Goal: Contribute content: Add original content to the website for others to see

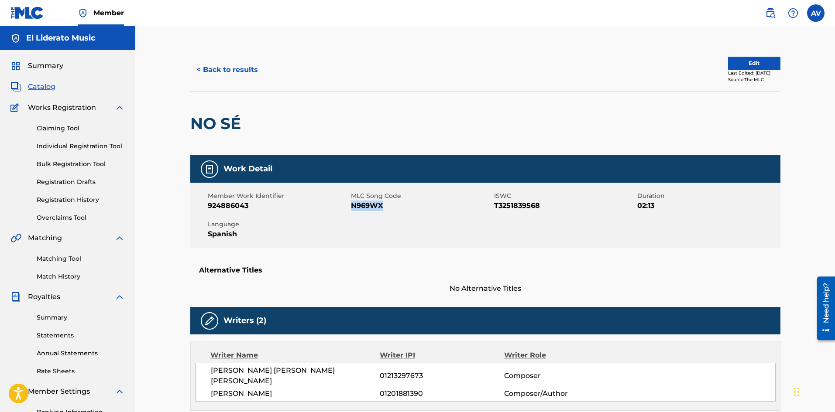
click at [48, 85] on span "Catalog" at bounding box center [41, 87] width 27 height 10
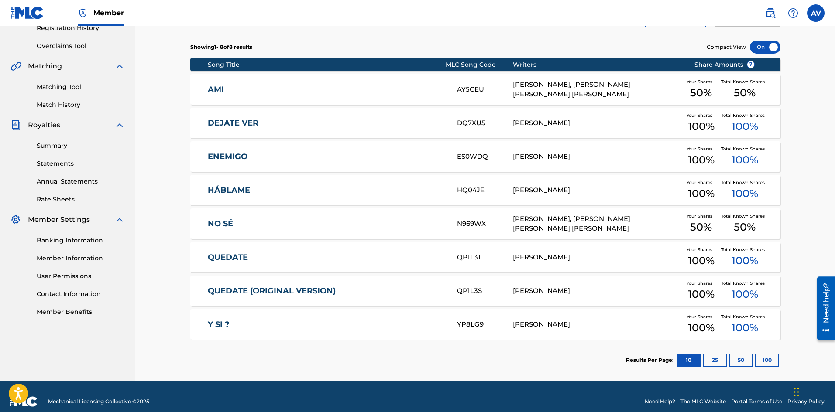
scroll to position [175, 0]
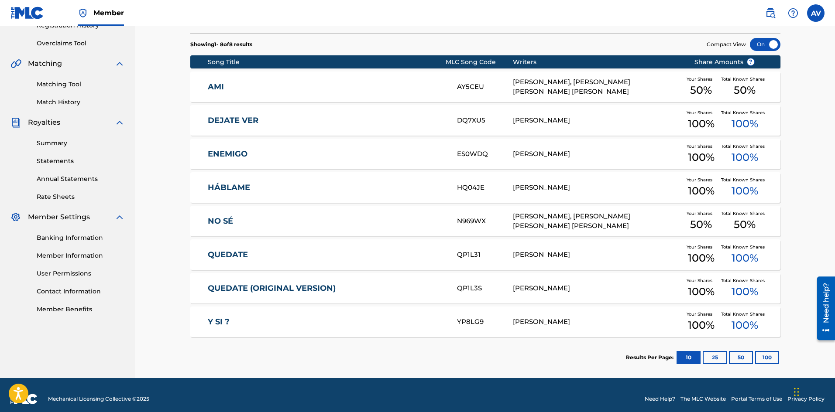
click at [483, 188] on div "HQ04JE" at bounding box center [485, 188] width 56 height 10
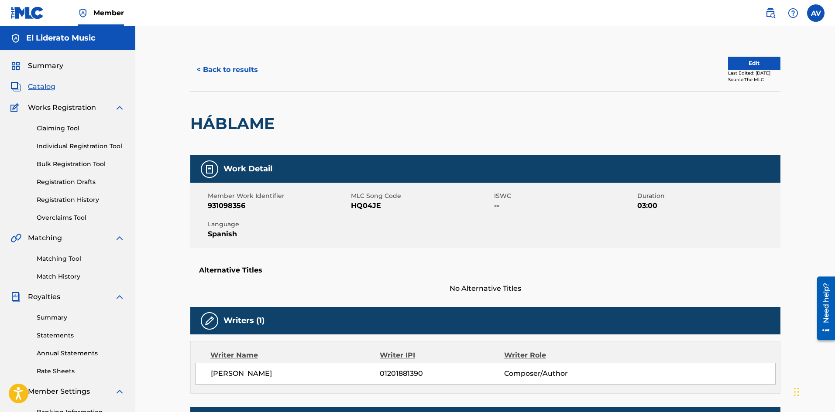
click at [364, 205] on span "HQ04JE" at bounding box center [421, 206] width 141 height 10
copy span "HQ04JE"
click at [209, 73] on button "< Back to results" at bounding box center [227, 70] width 74 height 22
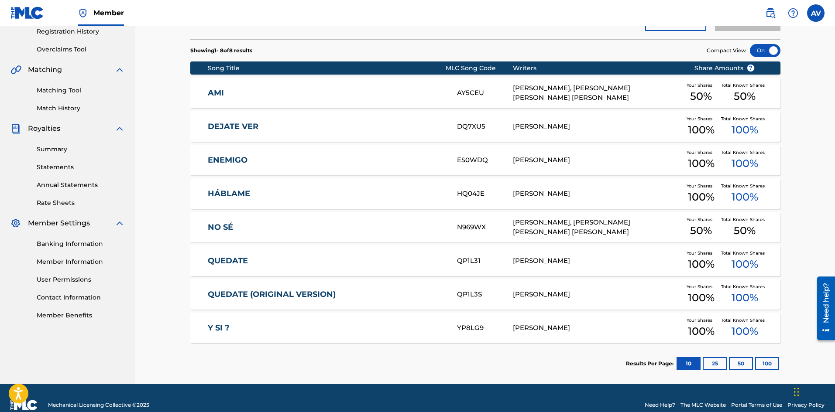
scroll to position [182, 0]
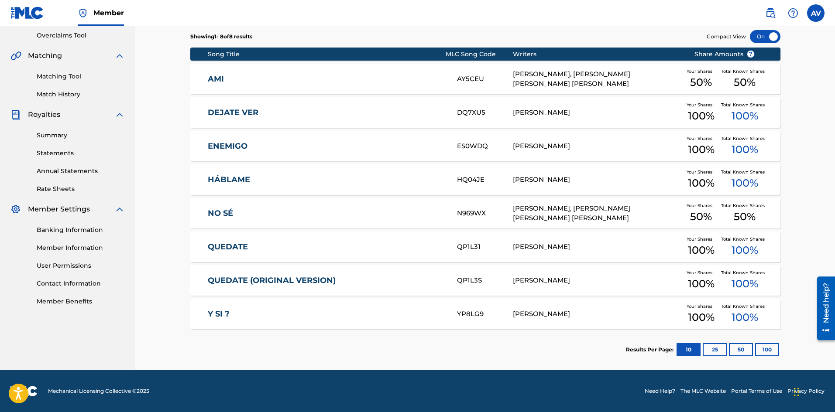
click at [467, 81] on div "AY5CEU" at bounding box center [485, 79] width 56 height 10
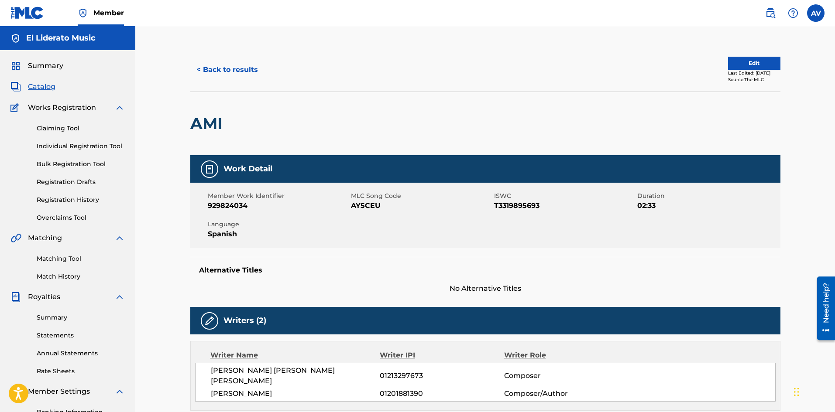
scroll to position [44, 0]
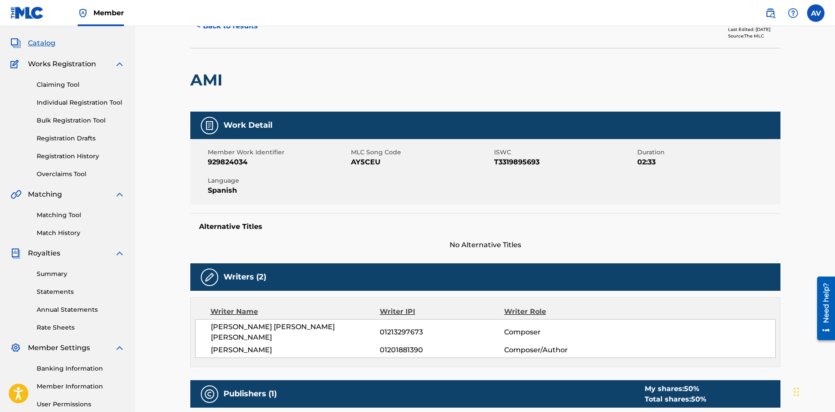
click at [515, 161] on span "T3319895693" at bounding box center [564, 162] width 141 height 10
copy span "T3319895693"
click at [72, 213] on link "Matching Tool" at bounding box center [81, 215] width 88 height 9
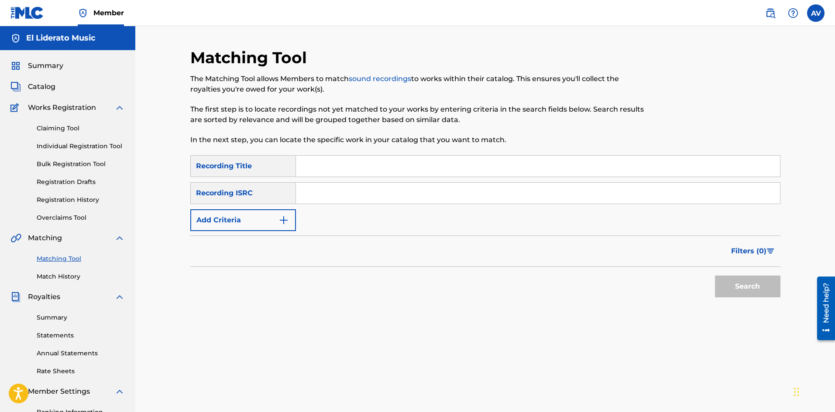
click at [282, 166] on div "Recording Title" at bounding box center [243, 166] width 106 height 22
click at [313, 170] on input "Search Form" at bounding box center [538, 166] width 484 height 21
type input "ami"
click at [744, 284] on button "Search" at bounding box center [747, 287] width 65 height 22
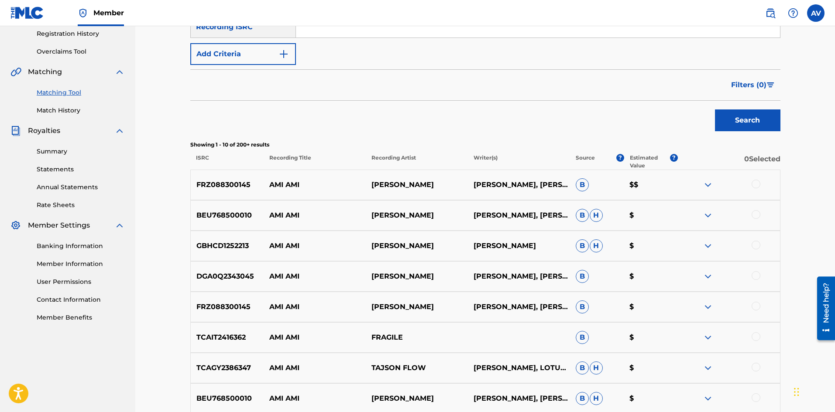
scroll to position [75, 0]
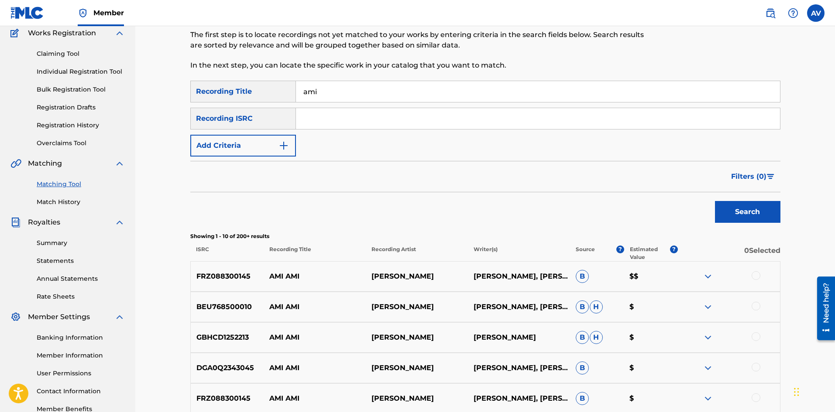
click at [305, 121] on input "Search Form" at bounding box center [538, 118] width 484 height 21
click at [271, 121] on div "Recording ISRC" at bounding box center [243, 119] width 106 height 22
click at [288, 141] on img "Search Form" at bounding box center [283, 146] width 10 height 10
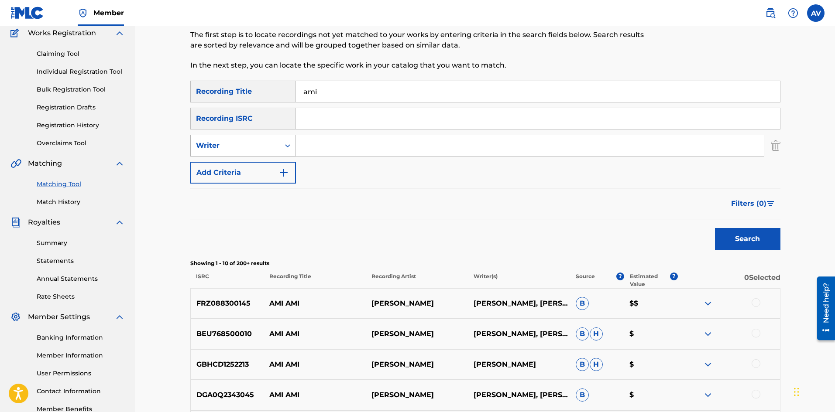
click at [282, 143] on div "Search Form" at bounding box center [288, 146] width 16 height 16
click at [280, 168] on div "Recording Artist" at bounding box center [243, 168] width 105 height 22
drag, startPoint x: 286, startPoint y: 159, endPoint x: 313, endPoint y: 143, distance: 31.5
click at [313, 143] on input "Search Form" at bounding box center [530, 145] width 468 height 21
click at [715, 228] on button "Search" at bounding box center [747, 239] width 65 height 22
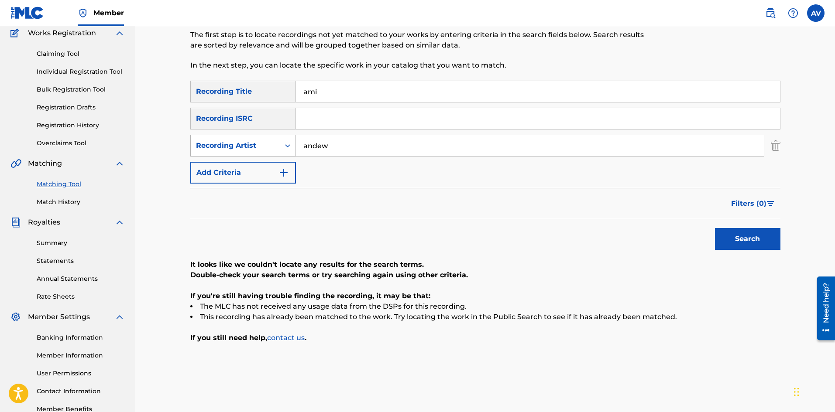
drag, startPoint x: 347, startPoint y: 142, endPoint x: 252, endPoint y: 140, distance: 94.7
click at [252, 140] on div "SearchWithCriteria63d0f348-944f-4a2a-90f0-0cf1334b0e5e Recording Artist andew" at bounding box center [485, 146] width 590 height 22
type input "[PERSON_NAME]"
click at [715, 228] on button "Search" at bounding box center [747, 239] width 65 height 22
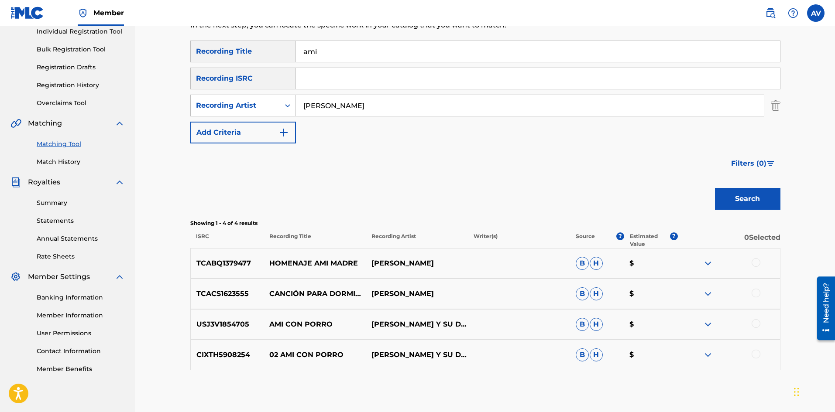
scroll to position [71, 0]
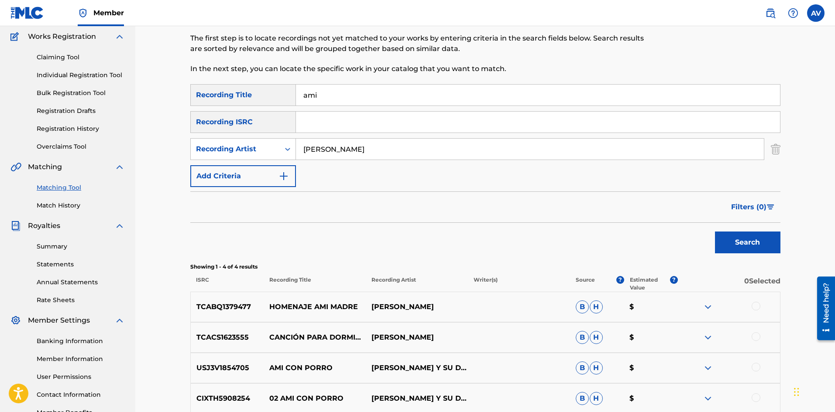
click at [308, 123] on input "Search Form" at bounding box center [538, 122] width 484 height 21
type input "T3319895693"
drag, startPoint x: 390, startPoint y: 151, endPoint x: 291, endPoint y: 153, distance: 99.1
click at [291, 153] on div "SearchWithCriteria63d0f348-944f-4a2a-90f0-0cf1334b0e5e Recording Artist [PERSON…" at bounding box center [485, 149] width 590 height 22
type input "Andew"
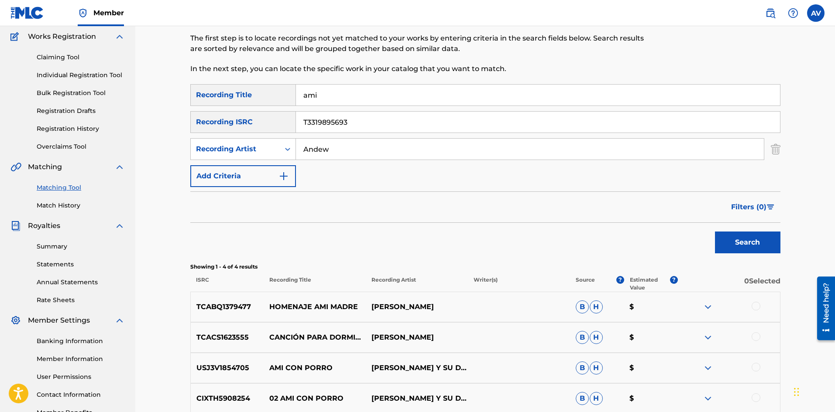
click at [767, 245] on button "Search" at bounding box center [747, 243] width 65 height 22
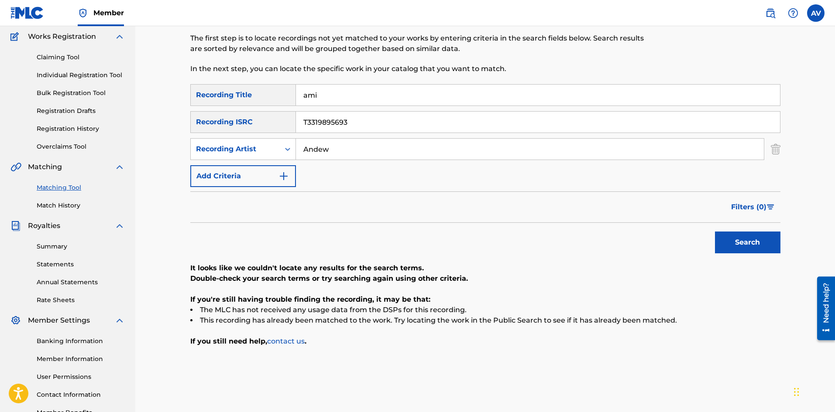
drag, startPoint x: 364, startPoint y: 120, endPoint x: 256, endPoint y: 121, distance: 108.2
click at [256, 121] on div "SearchWithCriteria18ad937c-0f67-42ea-b6e1-65cbaba75a40 Recording ISRC T33198956…" at bounding box center [485, 122] width 590 height 22
click at [755, 246] on button "Search" at bounding box center [747, 243] width 65 height 22
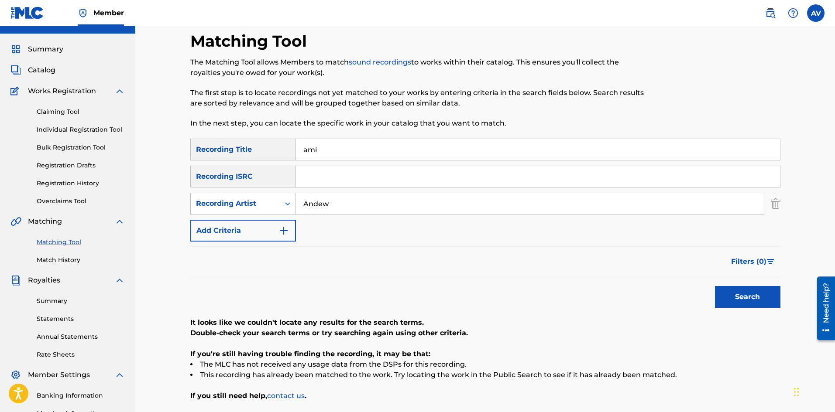
scroll to position [0, 0]
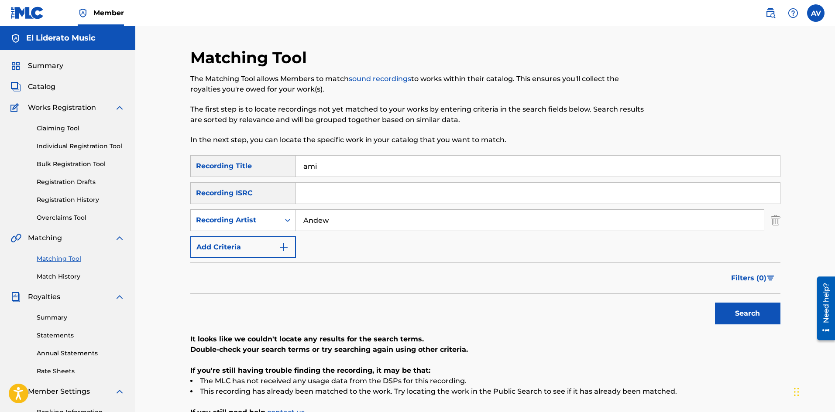
drag, startPoint x: 326, startPoint y: 167, endPoint x: 284, endPoint y: 167, distance: 42.8
click at [284, 167] on div "SearchWithCriteria8541bd56-d475-4354-a71c-8daf2fd055dd Recording Title ami" at bounding box center [485, 166] width 590 height 22
type input "Ami"
click at [550, 220] on input "Andew" at bounding box center [530, 220] width 468 height 21
click at [751, 316] on button "Search" at bounding box center [747, 314] width 65 height 22
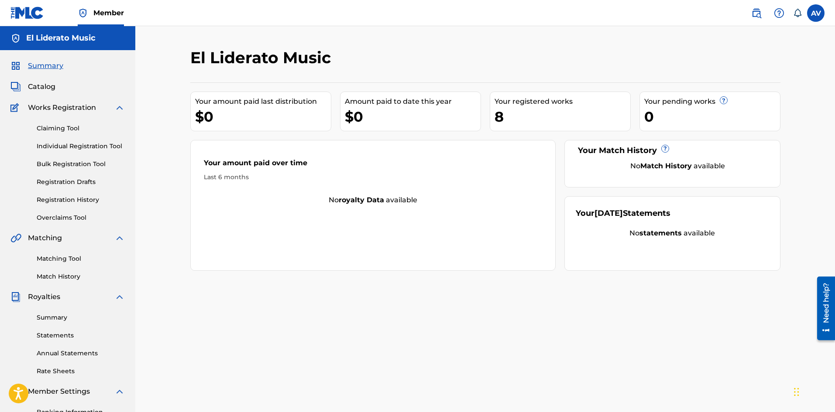
click at [48, 87] on span "Catalog" at bounding box center [41, 87] width 27 height 10
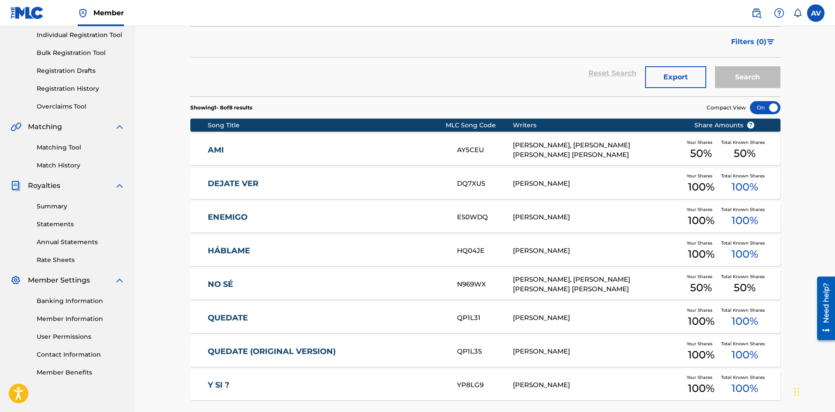
scroll to position [182, 0]
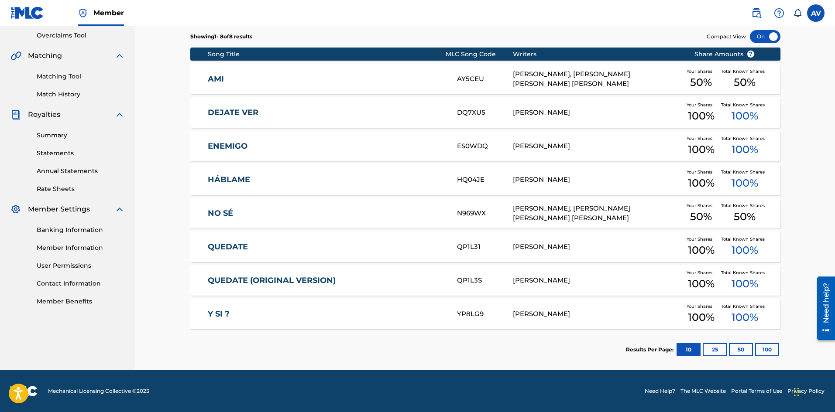
click at [240, 182] on link "HÁBLAME" at bounding box center [326, 180] width 237 height 10
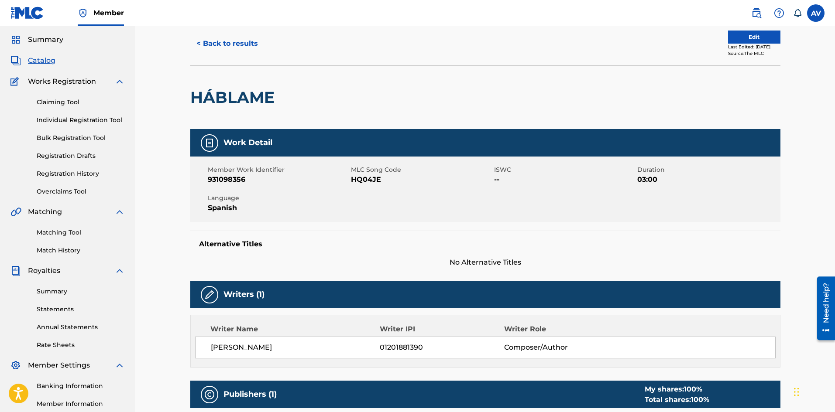
scroll to position [11, 0]
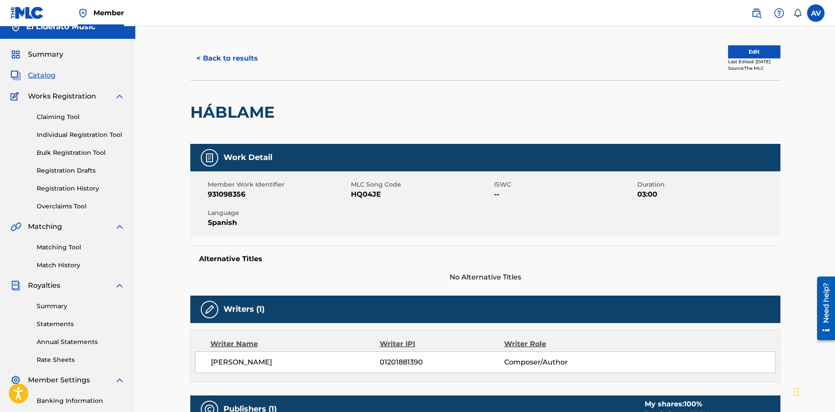
click at [748, 52] on button "Edit" at bounding box center [754, 51] width 52 height 13
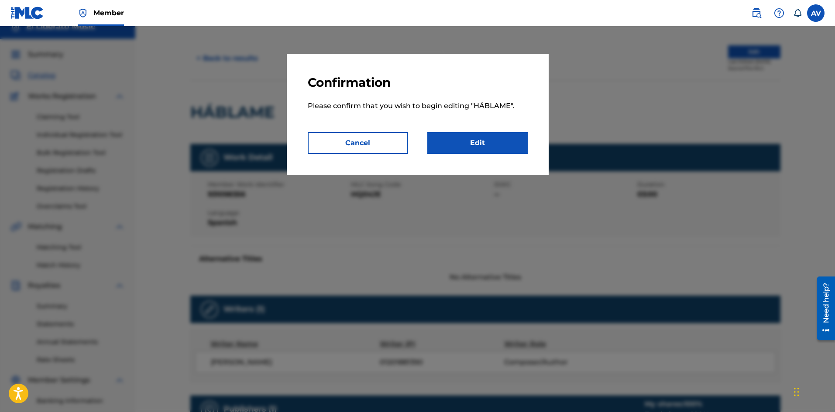
click at [481, 141] on link "Edit" at bounding box center [477, 143] width 100 height 22
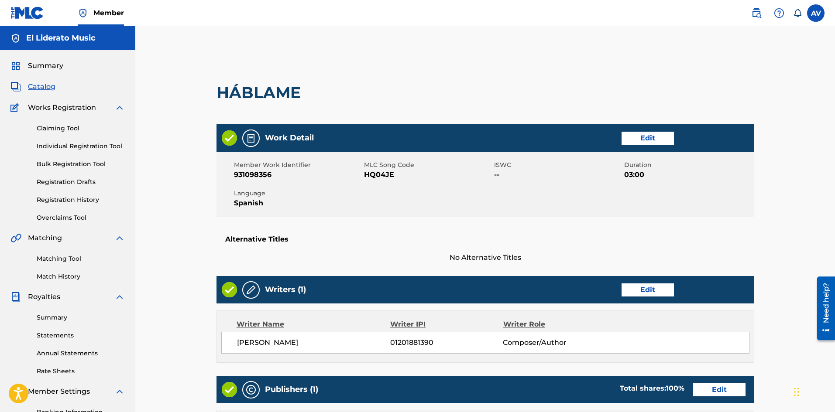
click at [637, 139] on link "Edit" at bounding box center [647, 138] width 52 height 13
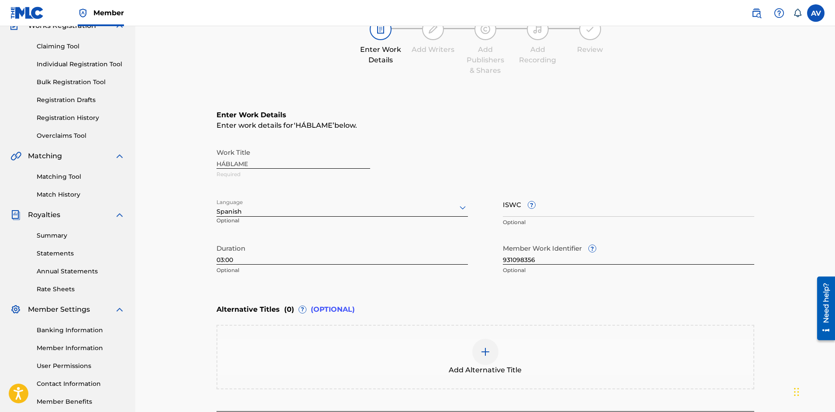
scroll to position [87, 0]
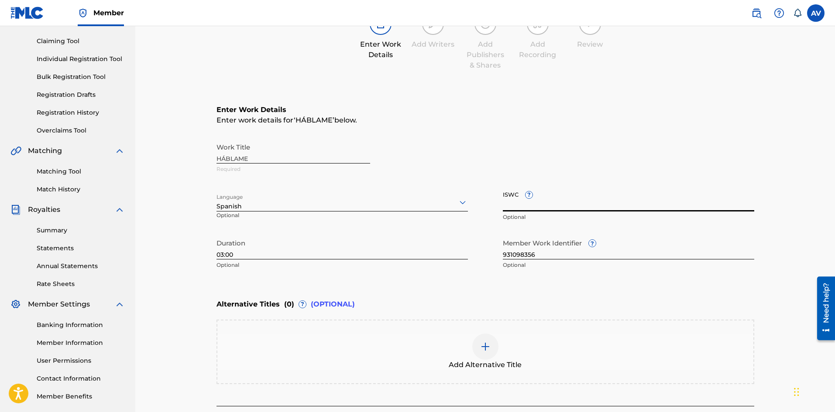
click at [519, 206] on input "ISWC ?" at bounding box center [628, 199] width 251 height 25
paste input "T3337701512"
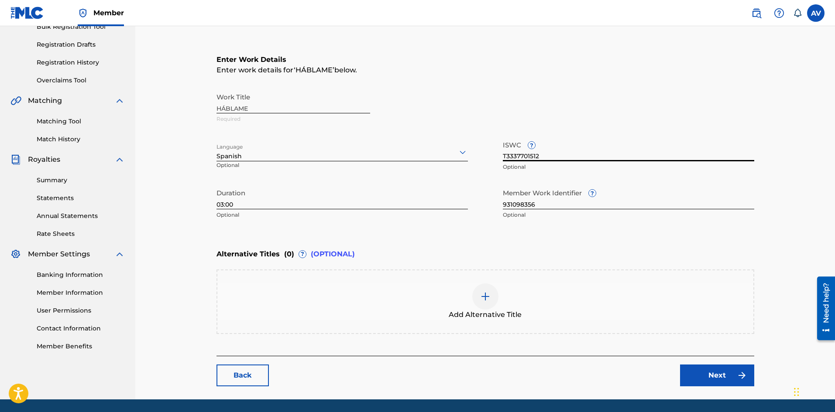
scroll to position [167, 0]
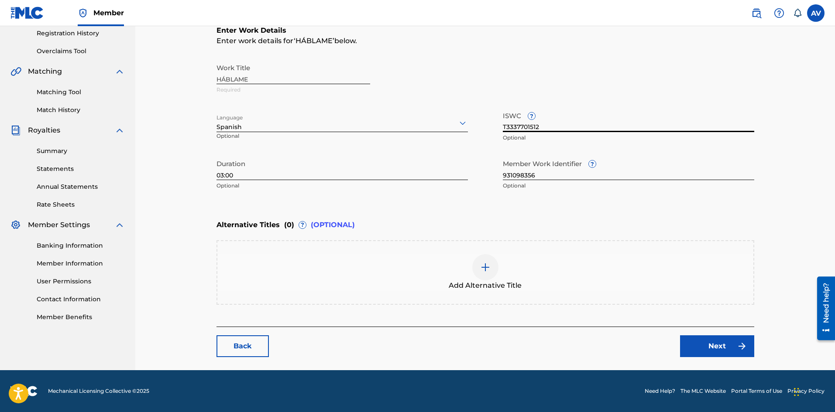
type input "T3337701512"
click at [689, 343] on link "Next" at bounding box center [717, 347] width 74 height 22
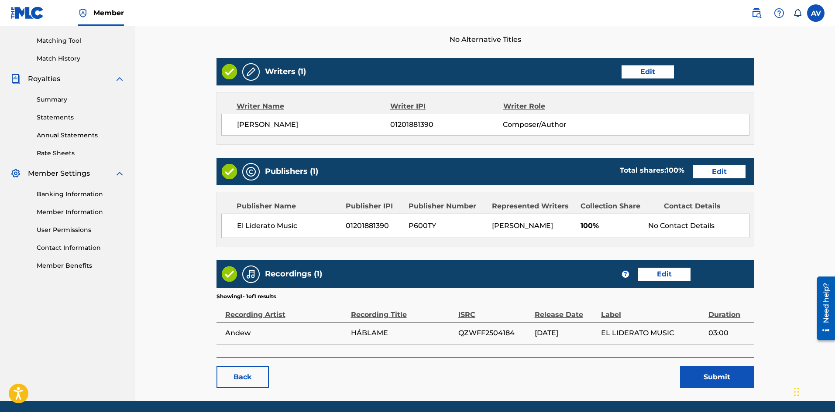
scroll to position [260, 0]
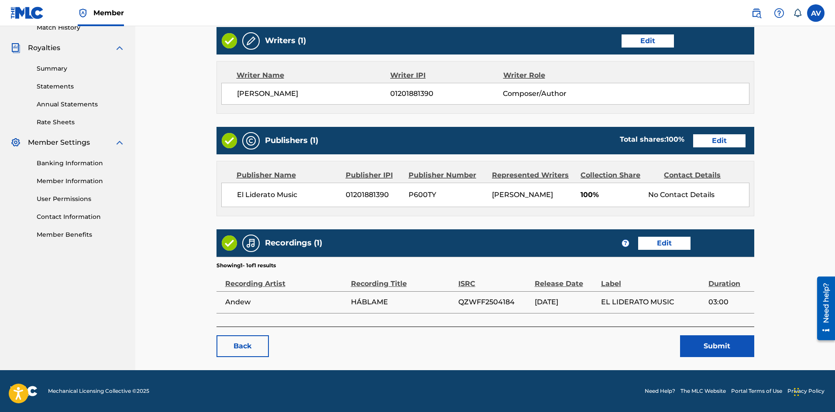
click at [689, 346] on button "Submit" at bounding box center [717, 347] width 74 height 22
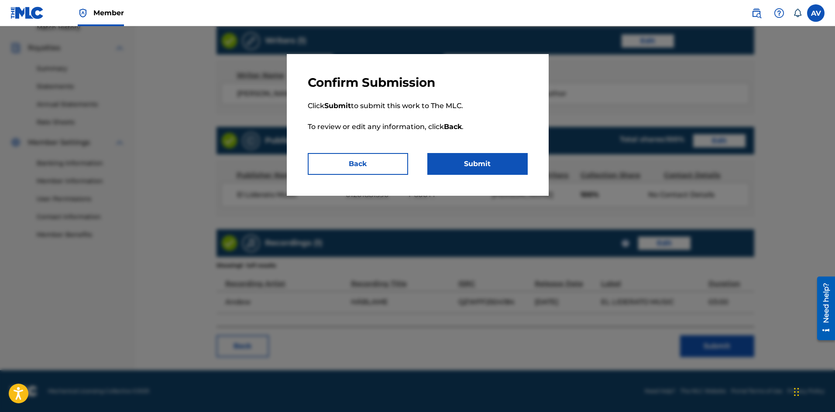
click at [466, 168] on button "Submit" at bounding box center [477, 164] width 100 height 22
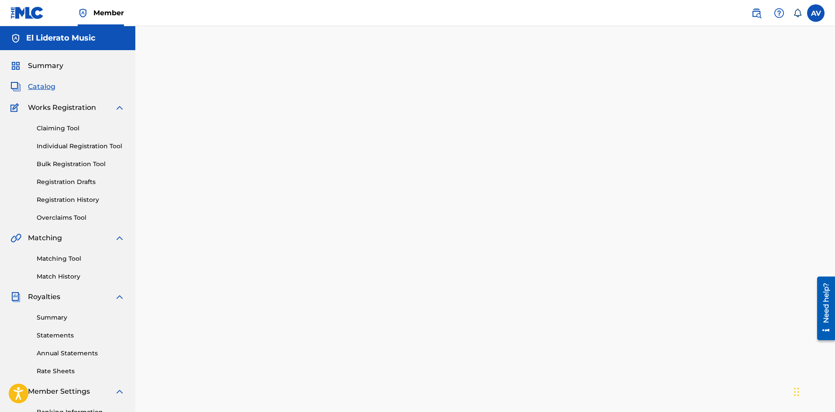
click at [48, 87] on span "Catalog" at bounding box center [41, 87] width 27 height 10
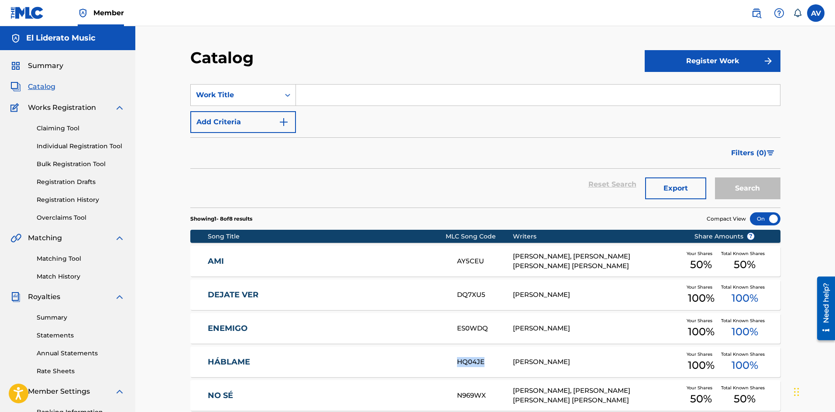
drag, startPoint x: 487, startPoint y: 359, endPoint x: 457, endPoint y: 364, distance: 30.5
click at [457, 364] on div "HQ04JE" at bounding box center [485, 362] width 56 height 10
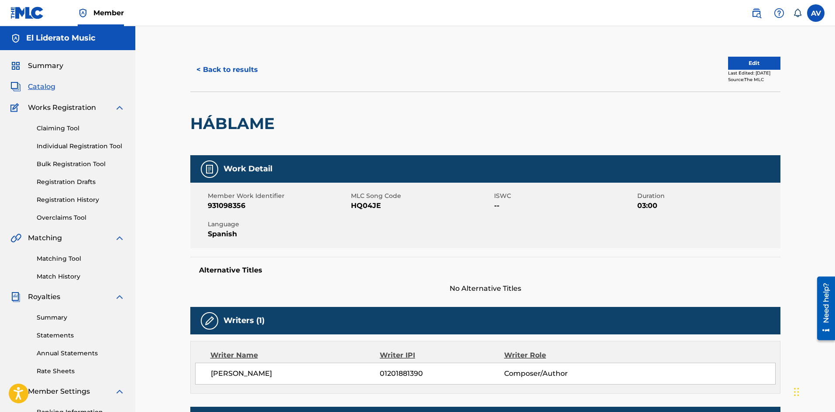
click at [362, 204] on span "HQ04JE" at bounding box center [421, 206] width 141 height 10
copy span "HQ04JE"
click at [254, 66] on button "< Back to results" at bounding box center [227, 70] width 74 height 22
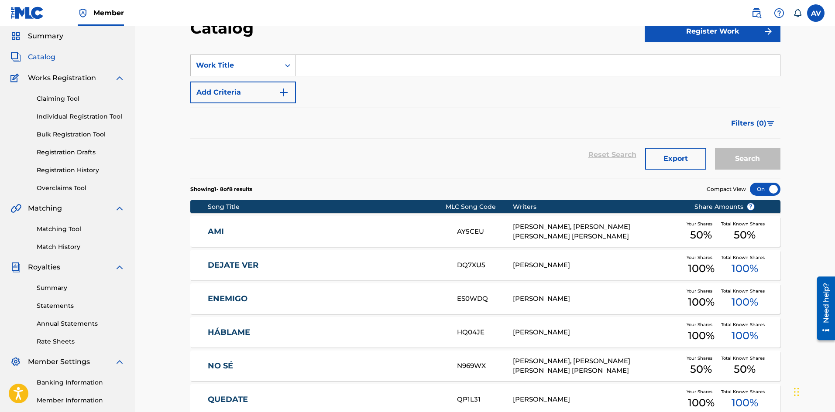
scroll to position [44, 0]
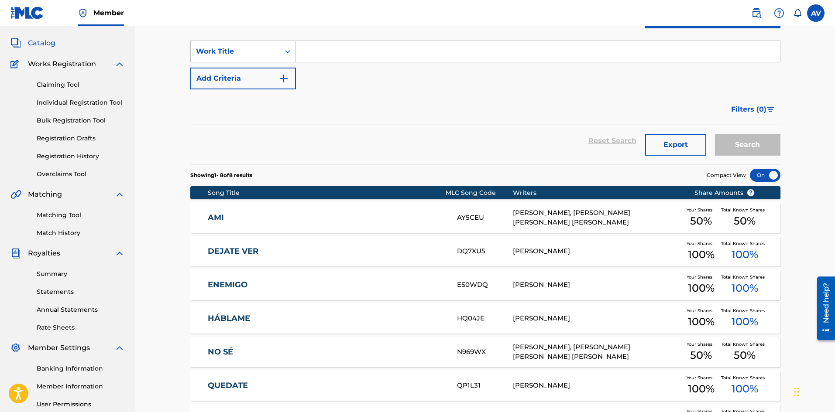
click at [234, 218] on link "AMI" at bounding box center [326, 218] width 237 height 10
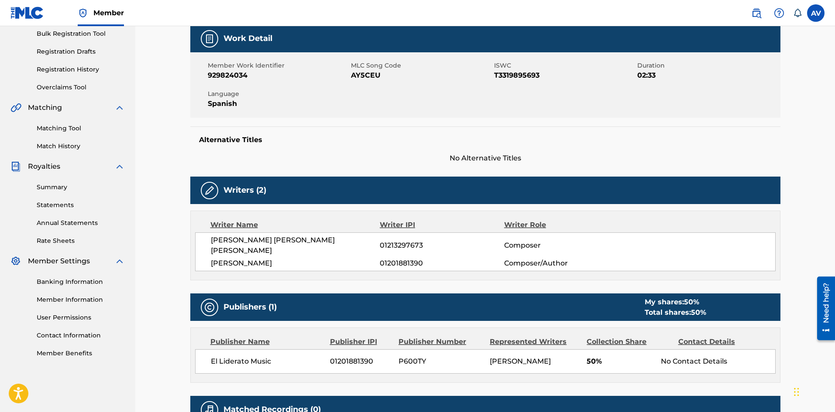
scroll to position [131, 0]
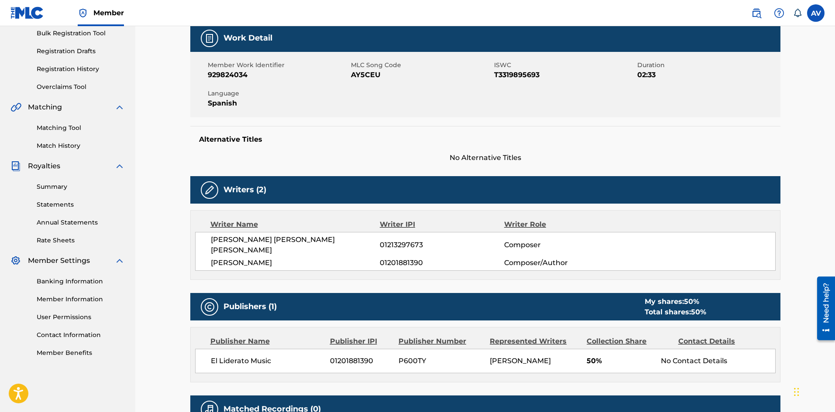
click at [510, 74] on span "T3319895693" at bounding box center [564, 75] width 141 height 10
copy span "T3319895693"
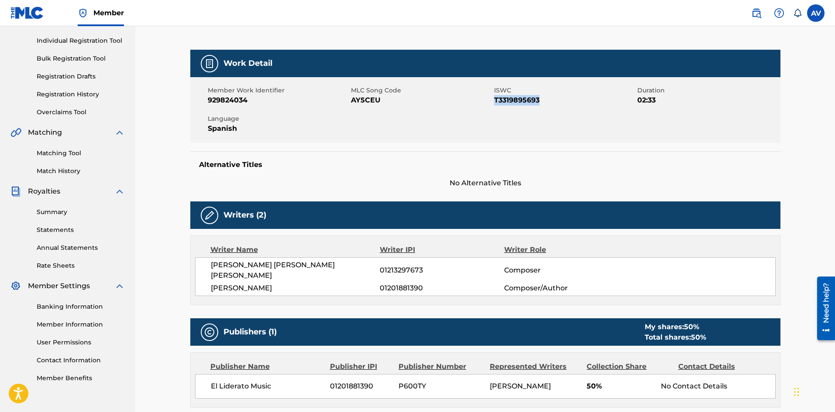
scroll to position [105, 0]
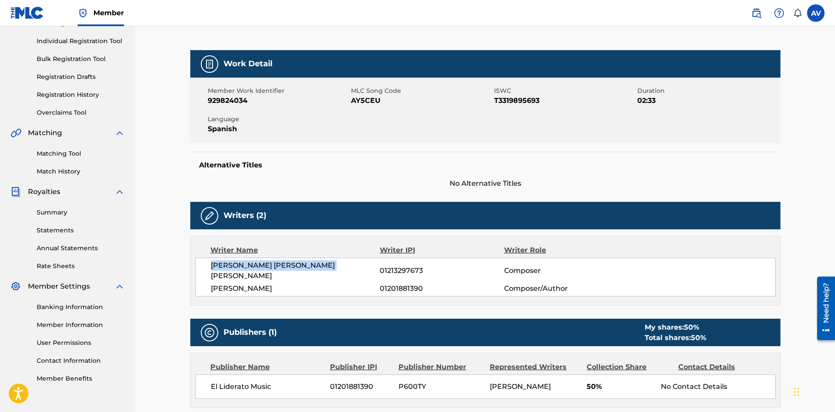
drag, startPoint x: 333, startPoint y: 264, endPoint x: 210, endPoint y: 268, distance: 122.7
click at [211, 268] on span "[PERSON_NAME] [PERSON_NAME] [PERSON_NAME]" at bounding box center [295, 271] width 169 height 21
copy span "[PERSON_NAME] [PERSON_NAME] [PERSON_NAME]"
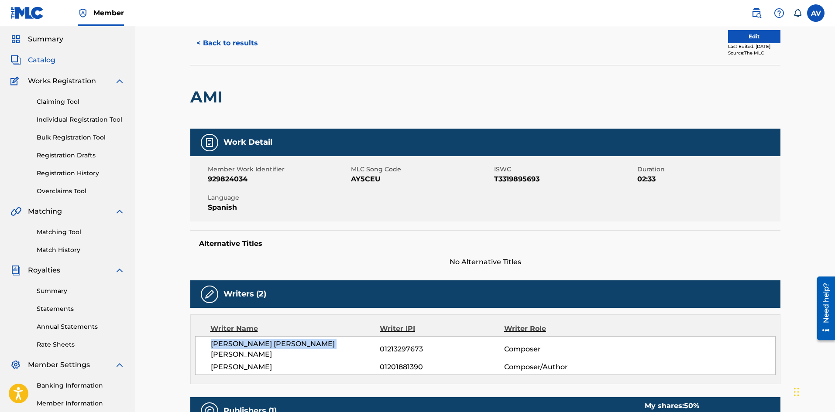
scroll to position [0, 0]
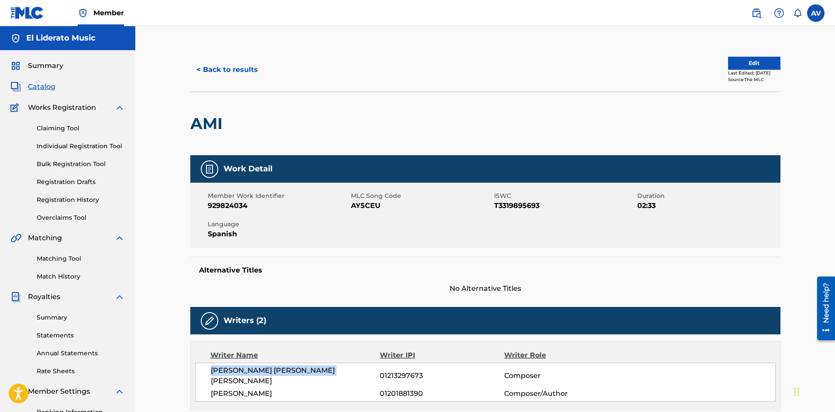
click at [201, 62] on button "< Back to results" at bounding box center [227, 70] width 74 height 22
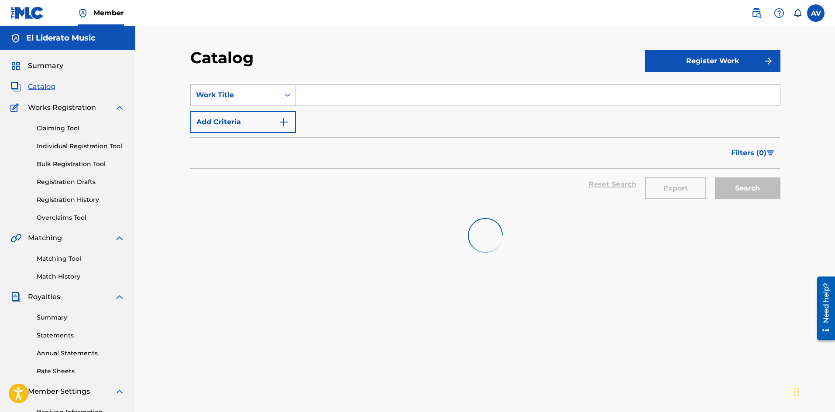
scroll to position [44, 0]
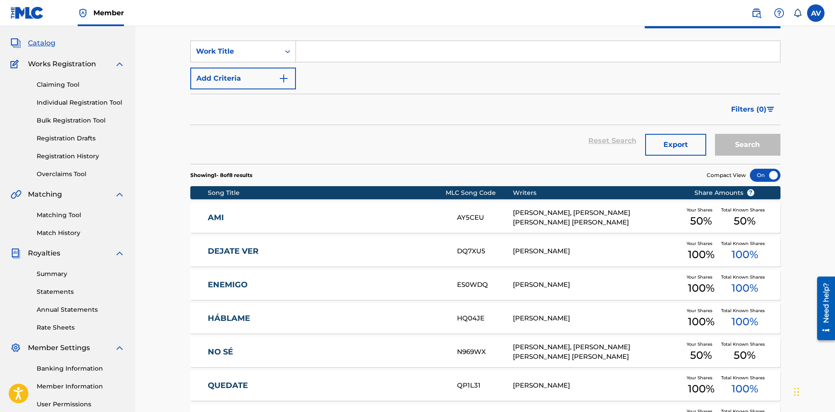
click at [230, 348] on link "NO SÉ" at bounding box center [326, 352] width 237 height 10
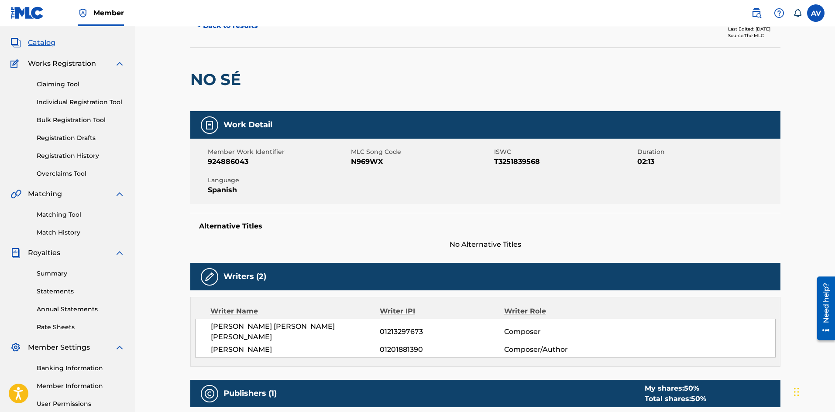
scroll to position [44, 0]
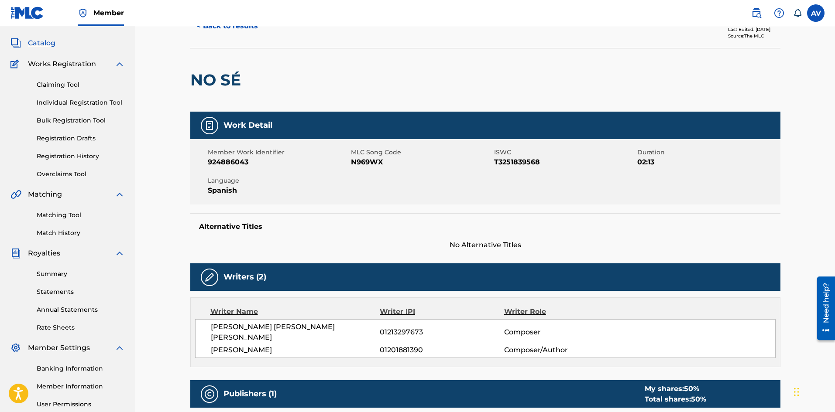
click at [211, 28] on button "< Back to results" at bounding box center [227, 26] width 74 height 22
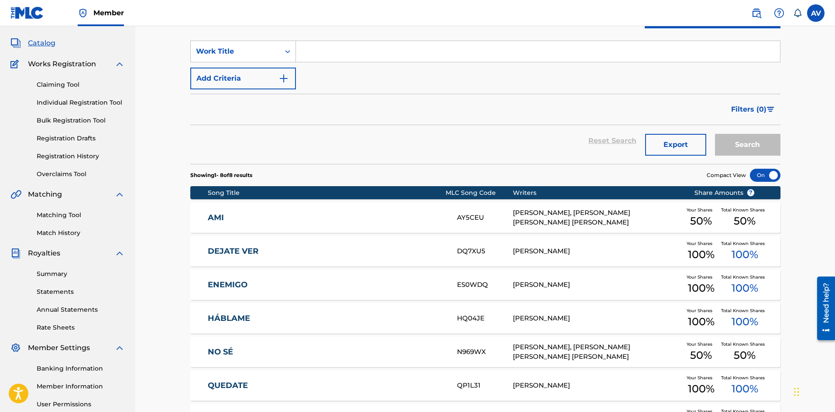
click at [213, 218] on link "AMI" at bounding box center [326, 218] width 237 height 10
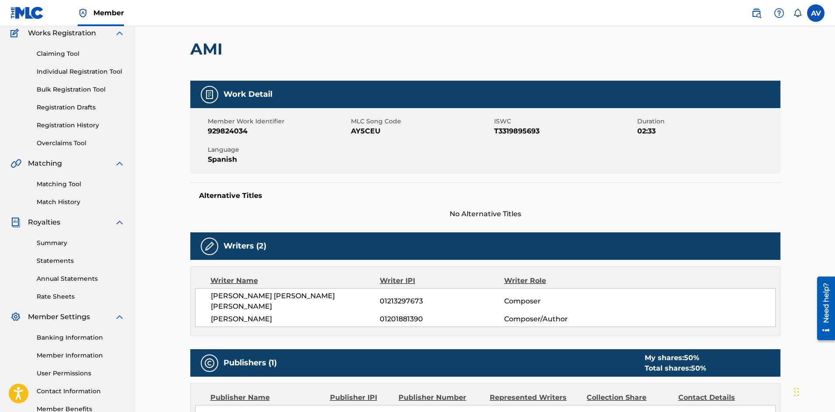
scroll to position [87, 0]
